Goal: Find specific page/section: Find specific page/section

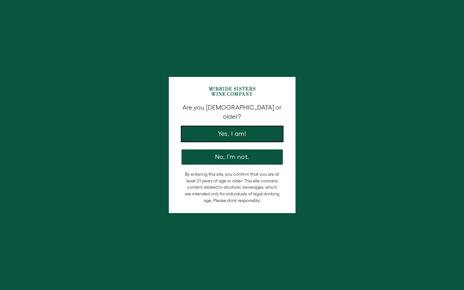
click at [234, 126] on button "Yes, I am!" at bounding box center [232, 133] width 101 height 15
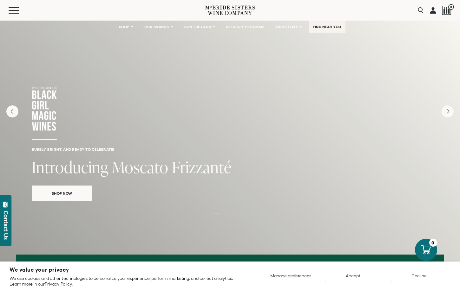
click at [322, 28] on span "FIND NEAR YOU" at bounding box center [326, 27] width 29 height 4
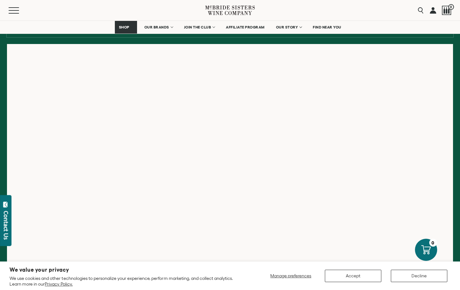
scroll to position [95, 0]
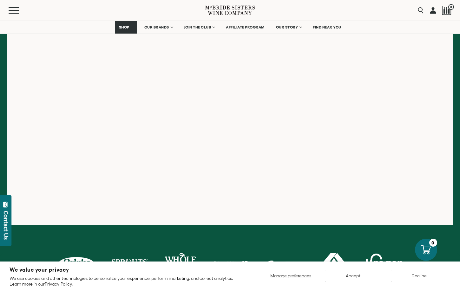
scroll to position [127, 0]
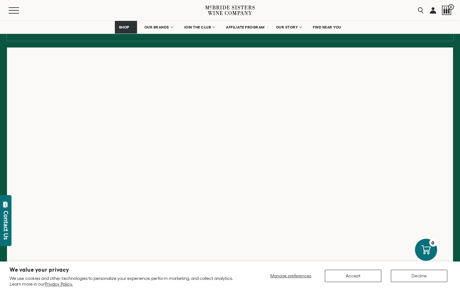
scroll to position [95, 0]
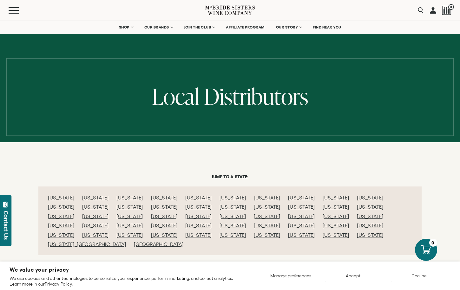
click at [143, 214] on link "[US_STATE]" at bounding box center [129, 217] width 26 height 6
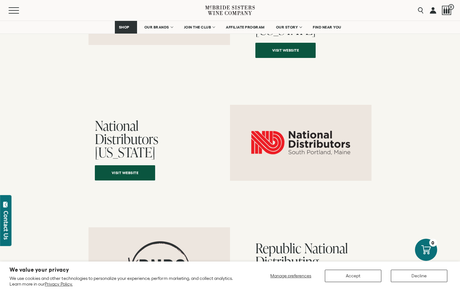
scroll to position [2969, 0]
